Goal: Task Accomplishment & Management: Use online tool/utility

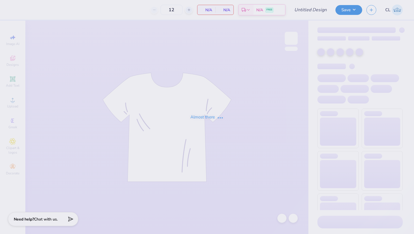
type input "GTOWN Crew"
type input "20"
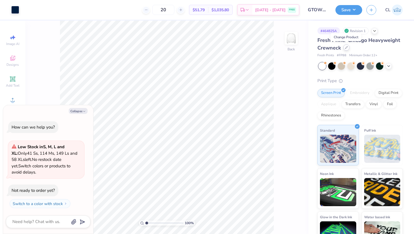
click at [346, 48] on icon at bounding box center [346, 47] width 3 height 3
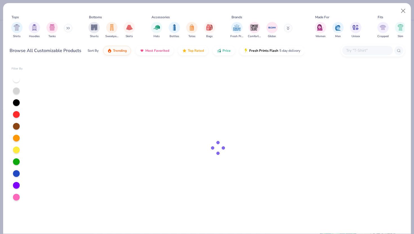
type textarea "x"
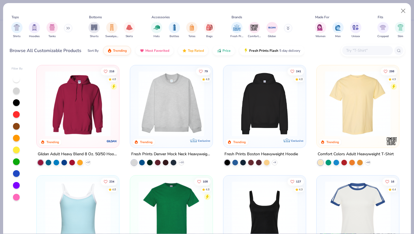
click at [353, 49] on input "text" at bounding box center [366, 50] width 43 height 6
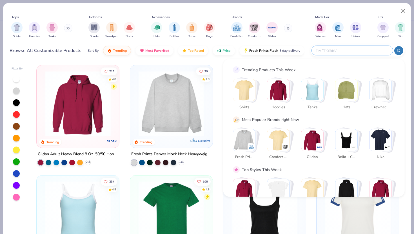
paste input "Style 1566"
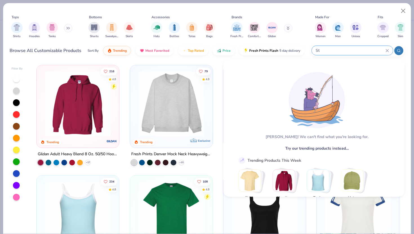
type input "S"
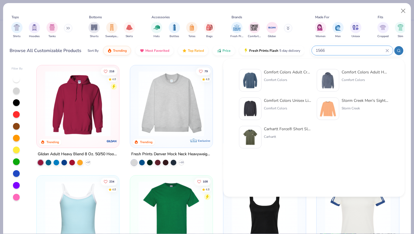
type input "1566"
click at [288, 73] on div "Comfort Colors Adult Crewneck Sweatshirt" at bounding box center [287, 72] width 47 height 6
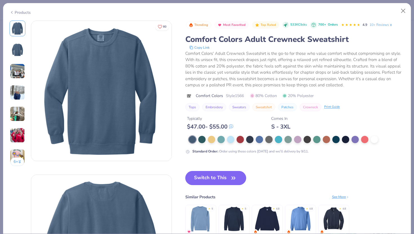
click at [224, 178] on button "Switch to This" at bounding box center [215, 178] width 61 height 14
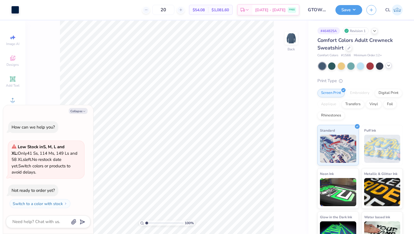
click at [389, 66] on icon at bounding box center [388, 65] width 5 height 5
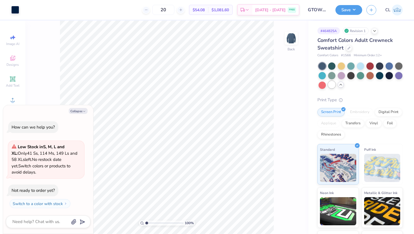
click at [331, 86] on div at bounding box center [331, 84] width 7 height 7
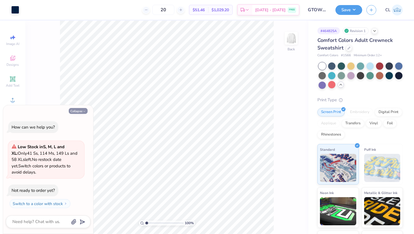
click at [79, 110] on button "Collapse" at bounding box center [78, 111] width 19 height 6
type textarea "x"
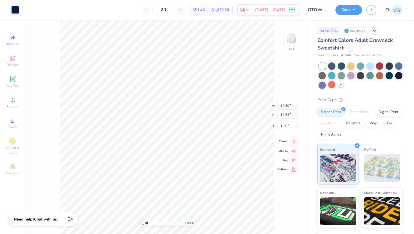
click at [292, 144] on icon at bounding box center [294, 141] width 8 height 7
click at [293, 155] on icon at bounding box center [294, 155] width 8 height 7
click at [292, 147] on icon at bounding box center [294, 146] width 8 height 7
click at [291, 140] on icon at bounding box center [294, 137] width 8 height 7
type input "3.00"
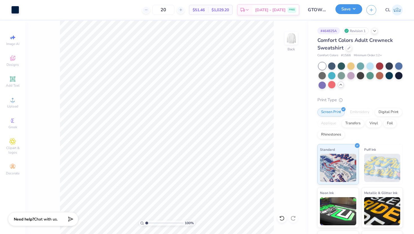
click at [353, 7] on button "Save" at bounding box center [348, 9] width 27 height 10
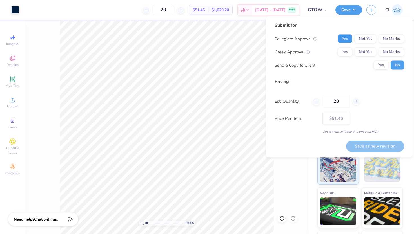
click at [344, 37] on button "Yes" at bounding box center [344, 38] width 15 height 9
click at [387, 52] on button "No Marks" at bounding box center [391, 52] width 26 height 9
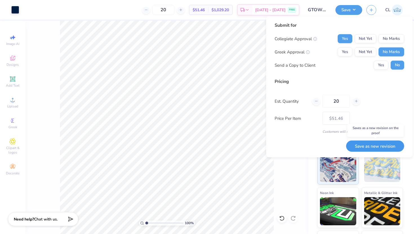
click at [364, 144] on button "Save as new revision" at bounding box center [375, 146] width 58 height 12
type input "$51.46"
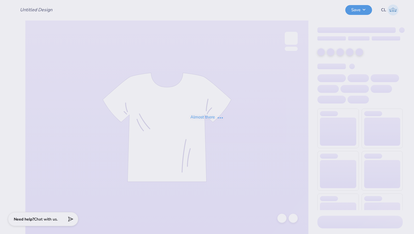
type input "GTOWN Crewneck"
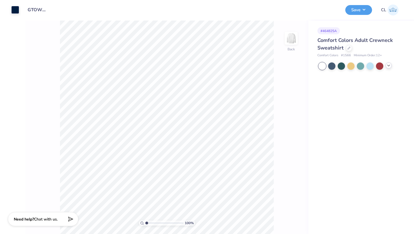
click at [390, 66] on icon at bounding box center [388, 65] width 5 height 5
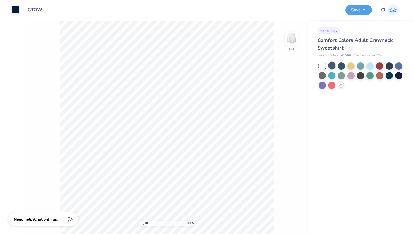
click at [328, 67] on div at bounding box center [331, 65] width 7 height 7
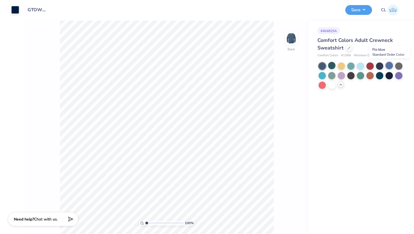
click at [388, 67] on div at bounding box center [388, 65] width 7 height 7
click at [331, 67] on div at bounding box center [331, 65] width 7 height 7
click at [380, 75] on div at bounding box center [379, 74] width 7 height 7
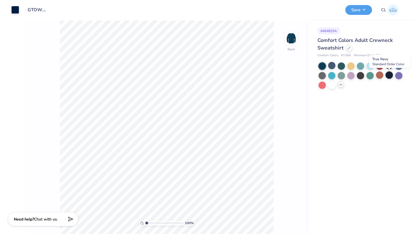
click at [390, 77] on div at bounding box center [388, 74] width 7 height 7
click at [14, 8] on div at bounding box center [15, 9] width 8 height 8
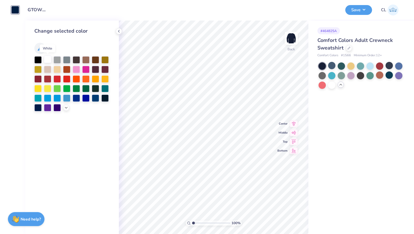
click at [47, 59] on div at bounding box center [47, 59] width 7 height 7
click at [120, 30] on icon at bounding box center [118, 31] width 5 height 5
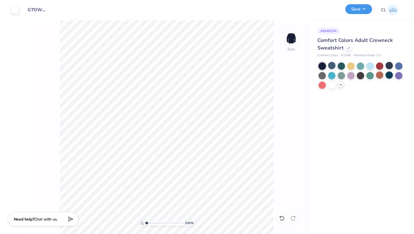
click at [362, 10] on button "Save" at bounding box center [358, 9] width 27 height 10
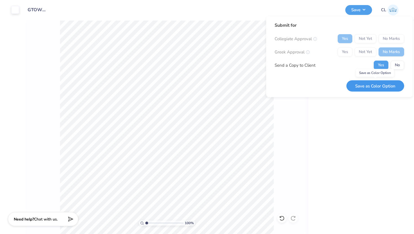
click at [365, 85] on button "Save as Color Option" at bounding box center [375, 86] width 58 height 12
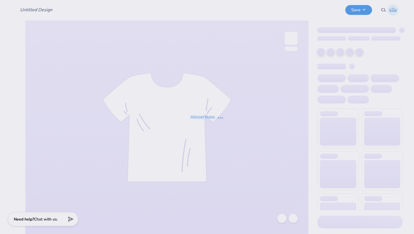
type input "GTOWN Crewneck"
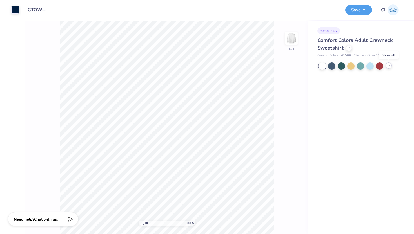
click at [390, 64] on icon at bounding box center [388, 65] width 5 height 5
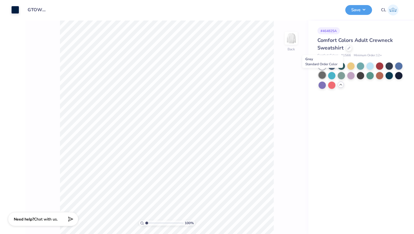
click at [323, 75] on div at bounding box center [321, 74] width 7 height 7
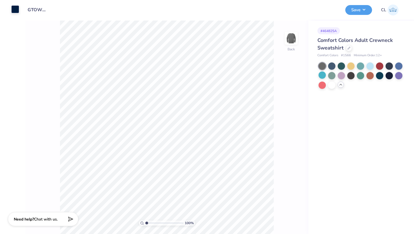
click at [17, 10] on div at bounding box center [15, 9] width 8 height 8
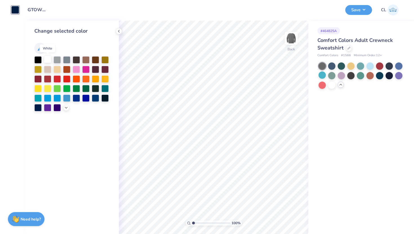
click at [46, 57] on div at bounding box center [47, 59] width 7 height 7
click at [119, 31] on icon at bounding box center [118, 31] width 5 height 5
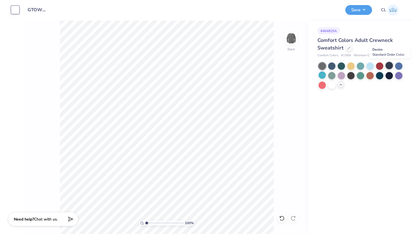
click at [390, 66] on div at bounding box center [388, 65] width 7 height 7
click at [331, 85] on div at bounding box center [331, 84] width 7 height 7
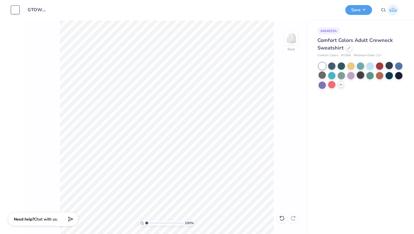
click at [358, 76] on div at bounding box center [359, 74] width 7 height 7
click at [323, 75] on div at bounding box center [321, 74] width 7 height 7
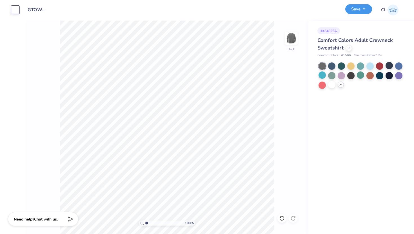
click at [359, 10] on button "Save" at bounding box center [358, 9] width 27 height 10
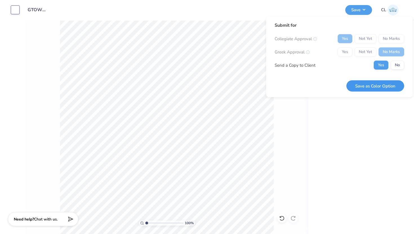
click at [373, 85] on button "Save as Color Option" at bounding box center [375, 86] width 58 height 12
